Goal: Information Seeking & Learning: Find specific page/section

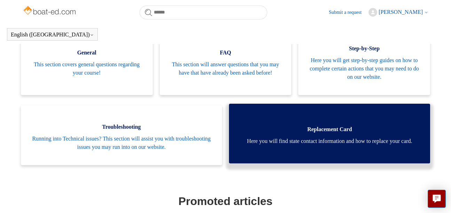
scroll to position [154, 0]
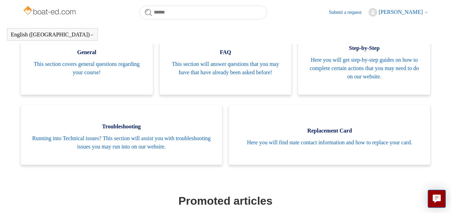
click at [405, 14] on span "vern weldy" at bounding box center [400, 12] width 44 height 6
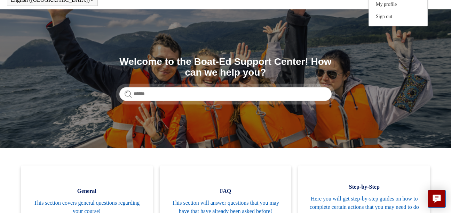
scroll to position [70, 0]
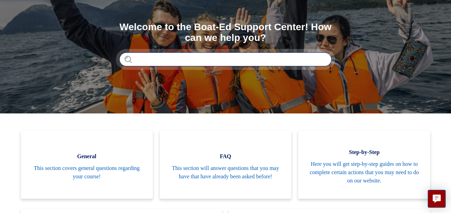
click at [136, 60] on input "Search" at bounding box center [225, 60] width 212 height 14
type input "**********"
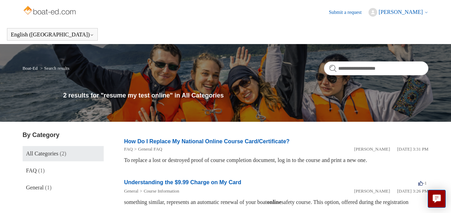
click at [45, 152] on span "All Categories" at bounding box center [42, 154] width 32 height 6
click at [46, 153] on span "All Categories" at bounding box center [42, 154] width 32 height 6
click at [438, 196] on icon "Live chat" at bounding box center [437, 198] width 8 height 7
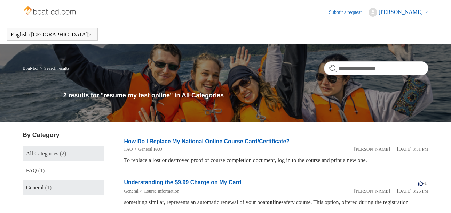
click at [37, 187] on span "General" at bounding box center [35, 188] width 18 height 6
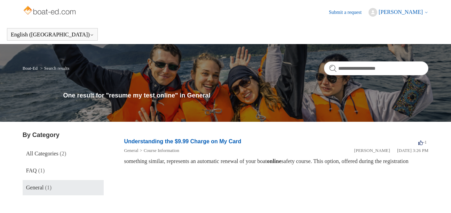
click at [51, 11] on img at bounding box center [50, 11] width 55 height 14
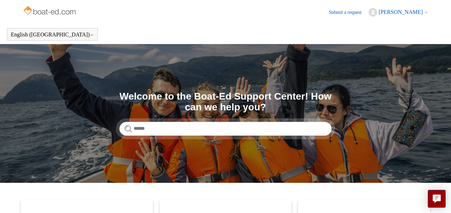
click at [350, 12] on link "Submit a request" at bounding box center [349, 12] width 40 height 7
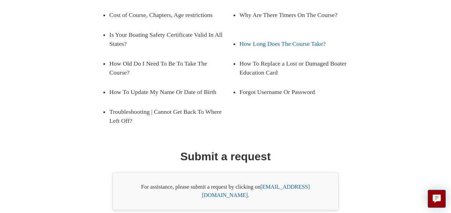
scroll to position [136, 0]
click at [289, 197] on link "support@boat-ed.com" at bounding box center [256, 192] width 108 height 14
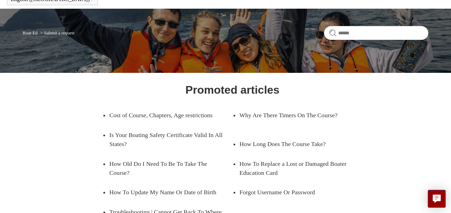
scroll to position [6, 0]
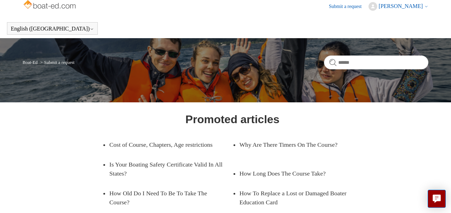
click at [427, 3] on span "vern weldy" at bounding box center [403, 6] width 50 height 6
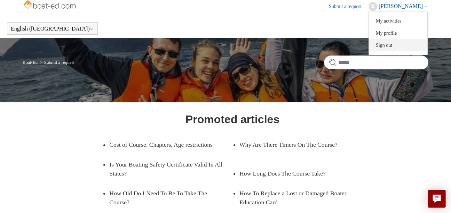
click at [395, 44] on link "Sign out" at bounding box center [398, 45] width 58 height 12
